Goal: Task Accomplishment & Management: Manage account settings

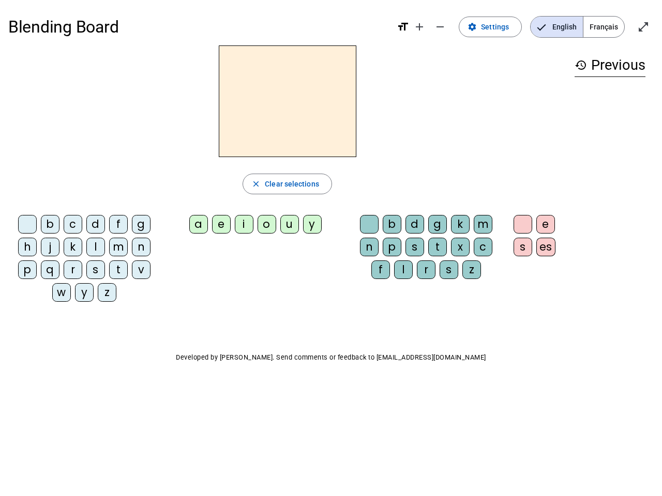
click at [420, 27] on mat-icon "add" at bounding box center [419, 27] width 12 height 12
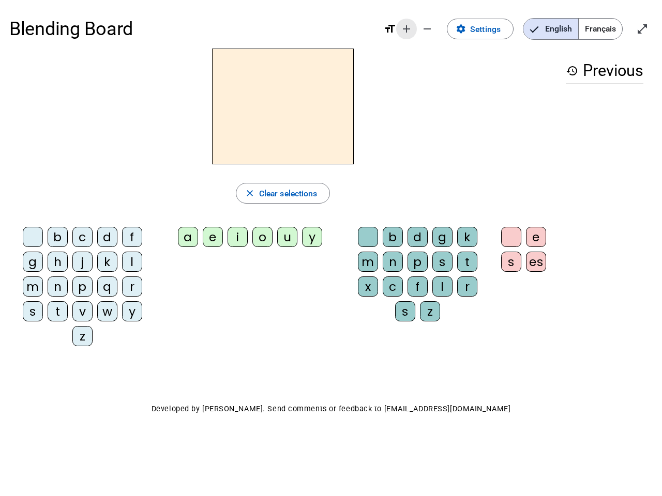
click at [440, 27] on div "Blending Board format_size add remove settings Settings English Français open_i…" at bounding box center [330, 28] width 643 height 39
click at [491, 27] on span "Settings" at bounding box center [485, 29] width 30 height 14
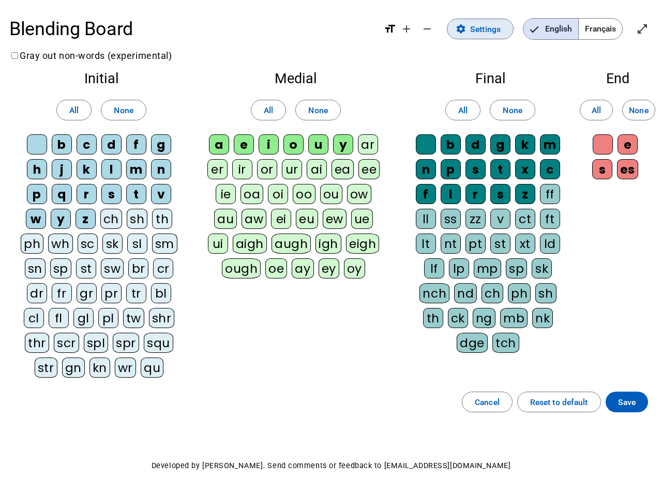
click at [556, 27] on span "English" at bounding box center [550, 29] width 55 height 21
click at [603, 27] on span "Français" at bounding box center [599, 29] width 43 height 21
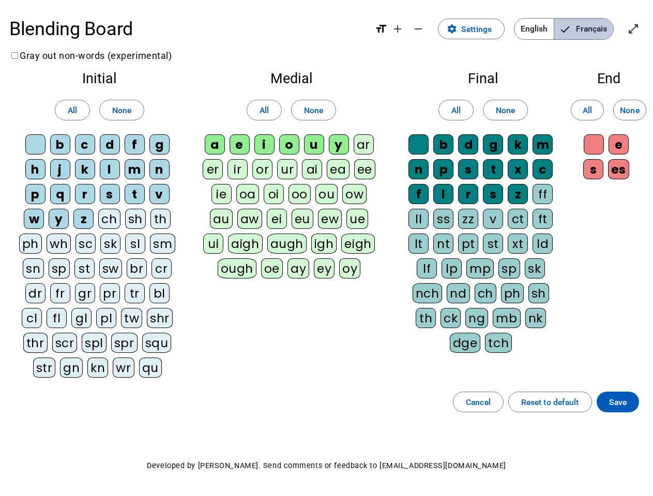
click at [603, 27] on span "Français" at bounding box center [583, 29] width 59 height 21
click at [643, 27] on span "Enter full screen" at bounding box center [633, 29] width 25 height 25
click at [287, 184] on letter-bubble "oi" at bounding box center [276, 196] width 25 height 25
click at [29, 226] on div "w" at bounding box center [34, 219] width 20 height 20
